Goal: Task Accomplishment & Management: Manage account settings

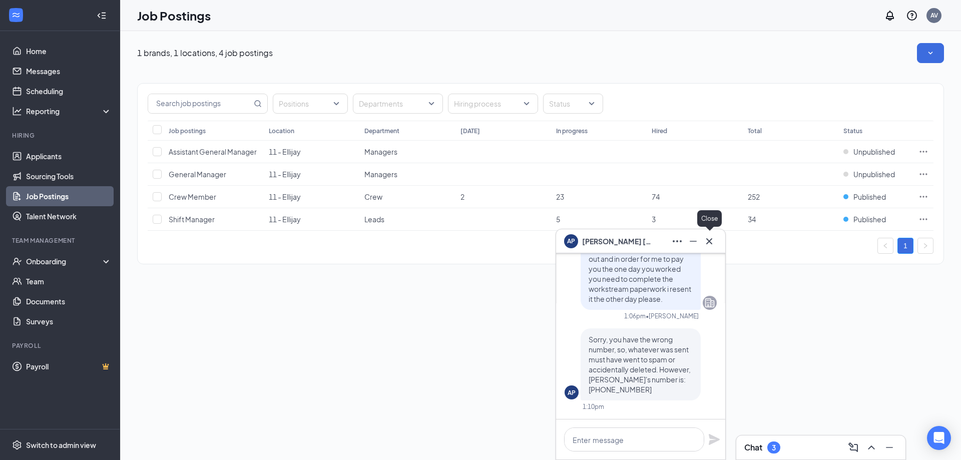
click at [710, 246] on icon "Cross" at bounding box center [709, 241] width 12 height 12
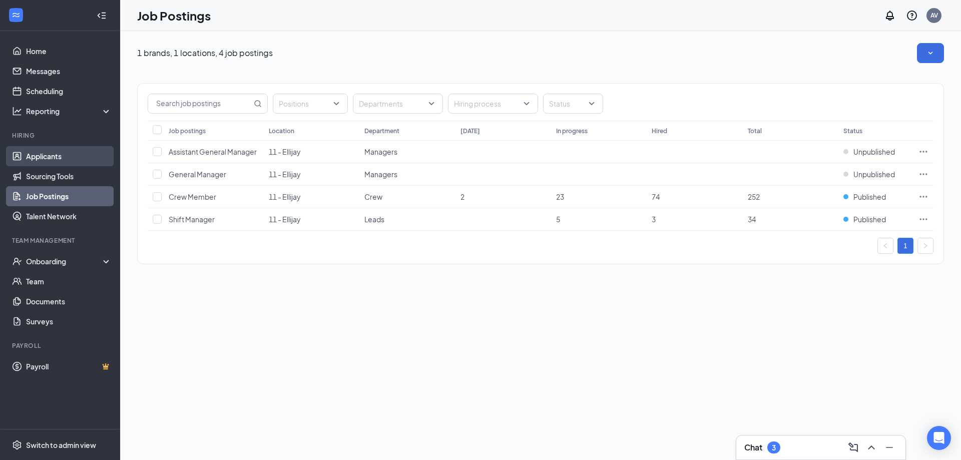
click at [72, 154] on link "Applicants" at bounding box center [69, 156] width 86 height 20
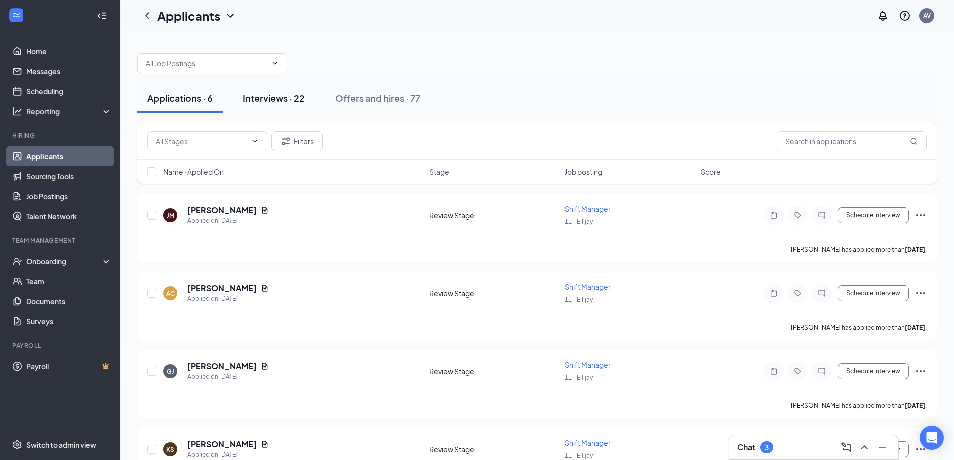
click at [283, 102] on div "Interviews · 22" at bounding box center [274, 98] width 62 height 13
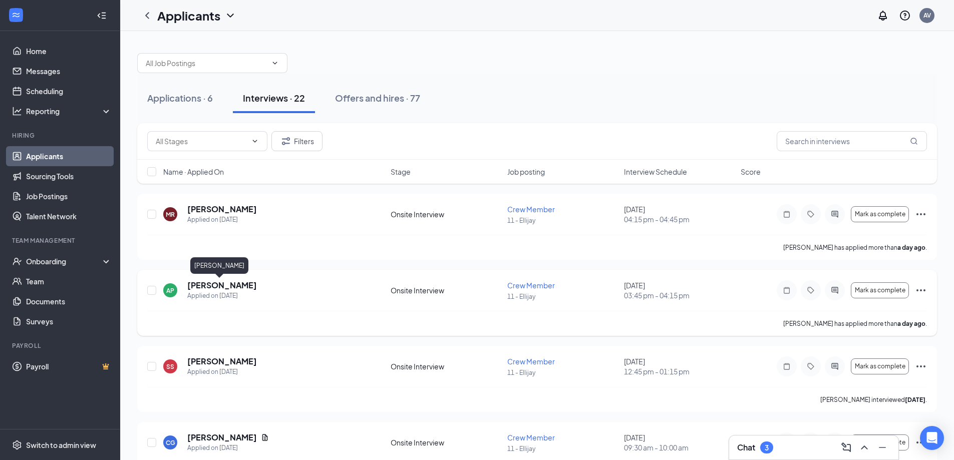
click at [203, 287] on h5 "[PERSON_NAME]" at bounding box center [222, 285] width 70 height 11
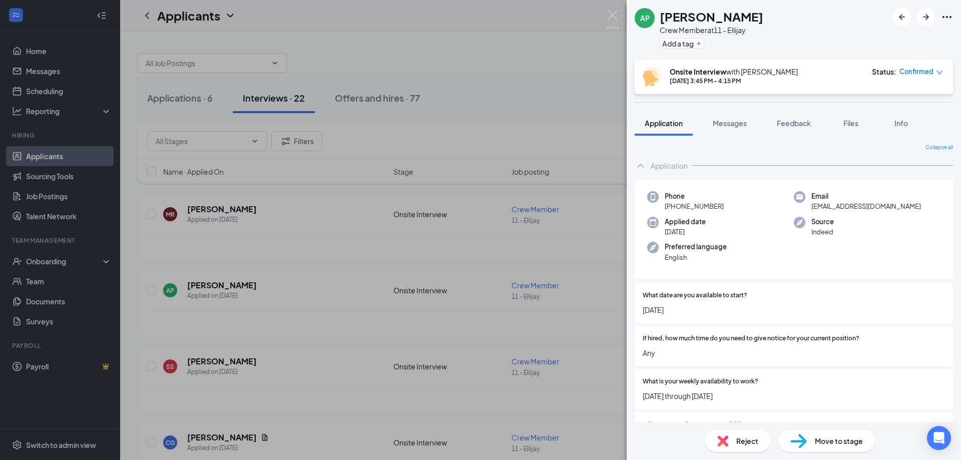
click at [597, 253] on div "AP [PERSON_NAME] Crew Member at 11 - Ellijay Add a tag Onsite Interview with [P…" at bounding box center [480, 230] width 961 height 460
click at [596, 252] on div "AP [PERSON_NAME] Crew Member at 11 - Ellijay Add a tag Onsite Interview with [P…" at bounding box center [480, 230] width 961 height 460
